Goal: Navigation & Orientation: Find specific page/section

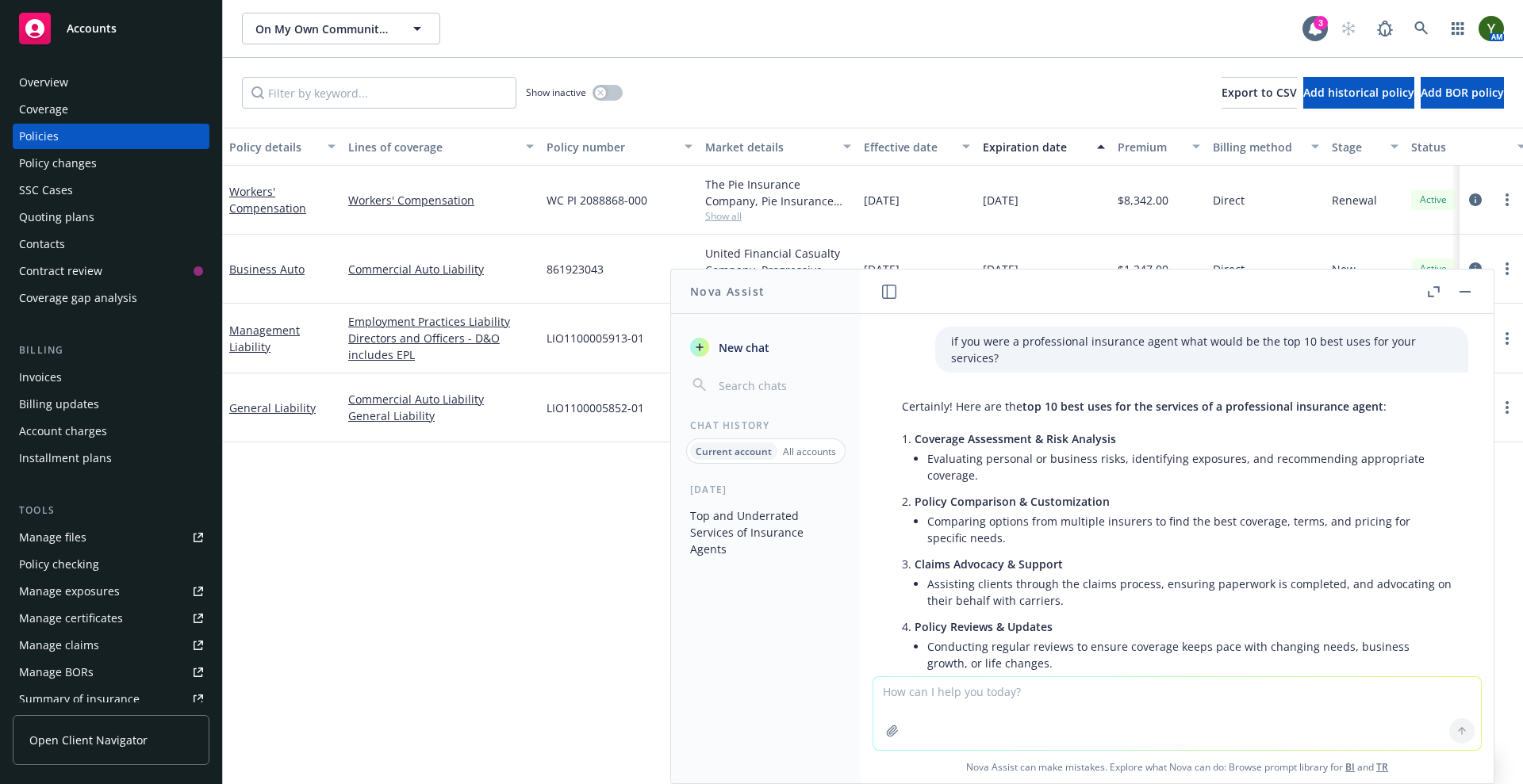
scroll to position [1842, 0]
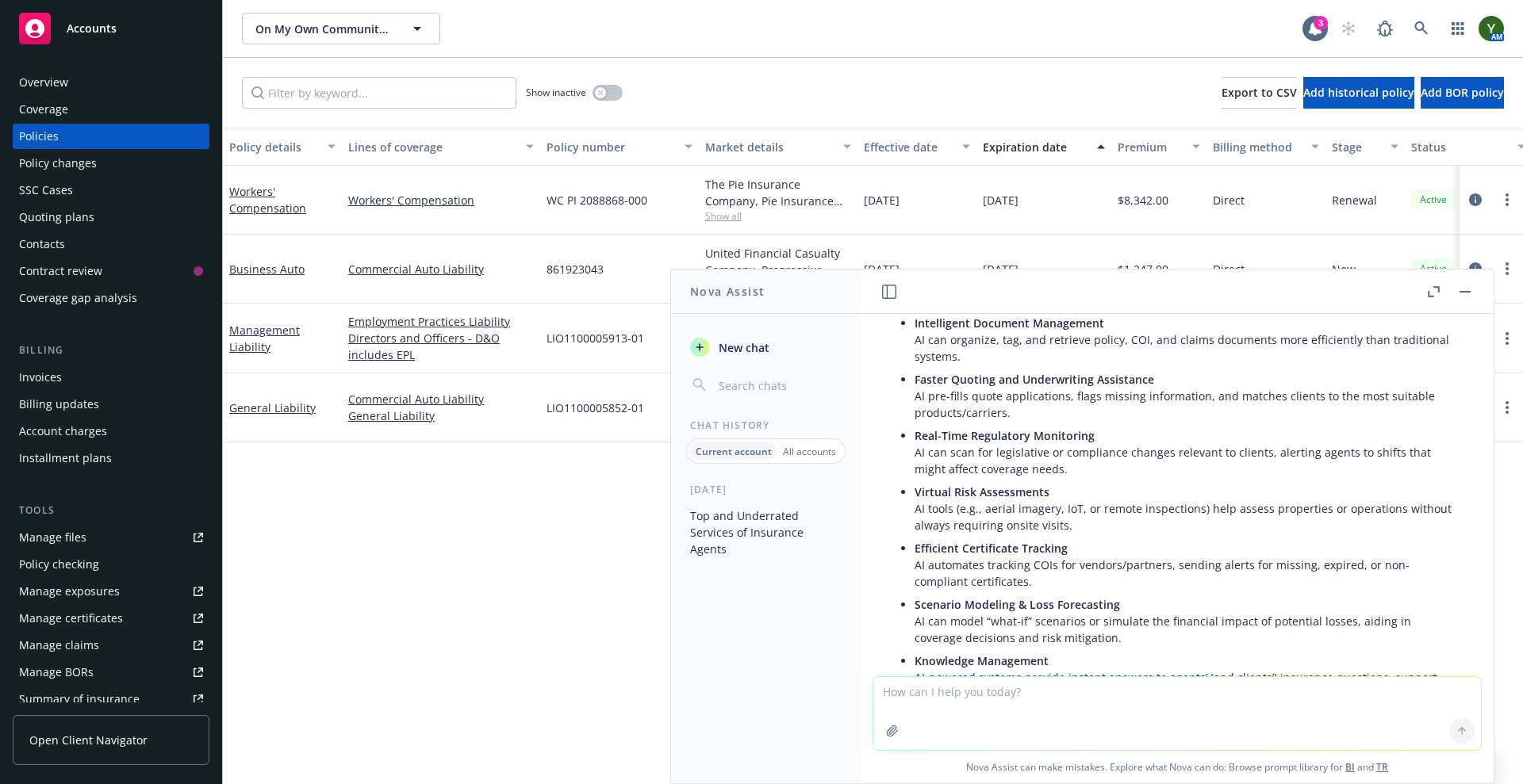
click at [1467, 291] on rect "button" at bounding box center [1465, 292] width 11 height 2
